Goal: Information Seeking & Learning: Learn about a topic

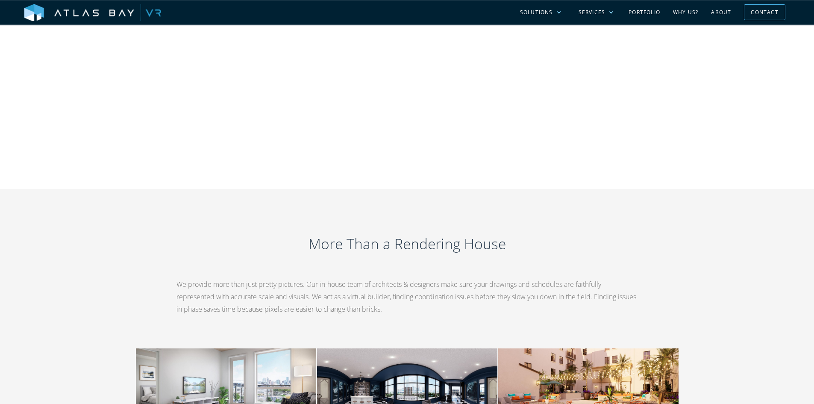
scroll to position [940, 0]
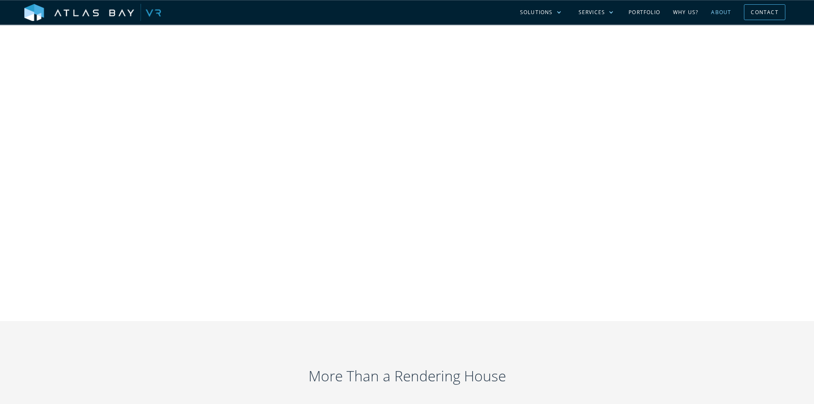
click at [716, 10] on link "About" at bounding box center [720, 12] width 33 height 25
